Goal: Transaction & Acquisition: Download file/media

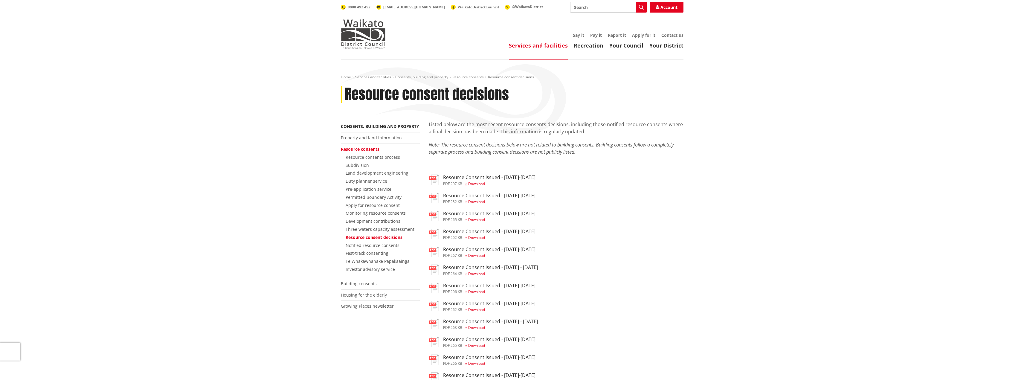
click at [482, 202] on span "Download" at bounding box center [476, 201] width 17 height 5
click at [478, 219] on span "Download" at bounding box center [476, 219] width 17 height 5
click at [476, 236] on span "Download" at bounding box center [476, 237] width 17 height 5
click at [479, 256] on span "Download" at bounding box center [476, 255] width 17 height 5
click at [475, 272] on span "Download" at bounding box center [476, 273] width 17 height 5
